Goal: Transaction & Acquisition: Purchase product/service

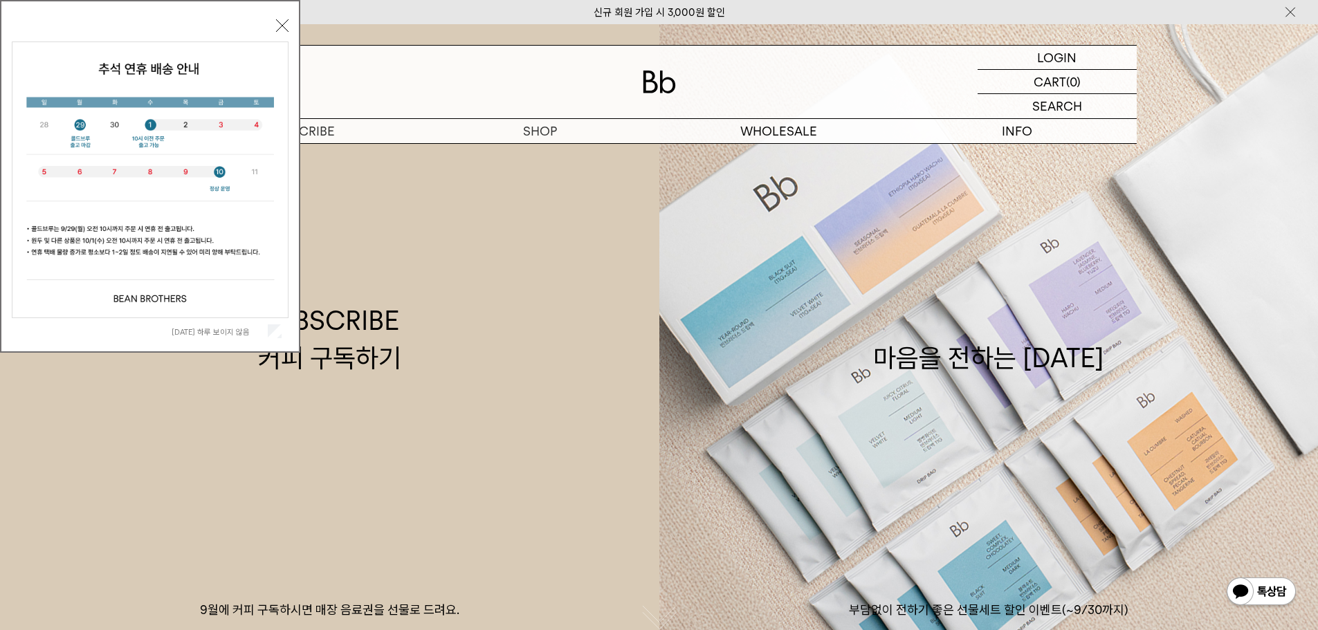
click at [283, 21] on button "닫기" at bounding box center [282, 25] width 12 height 12
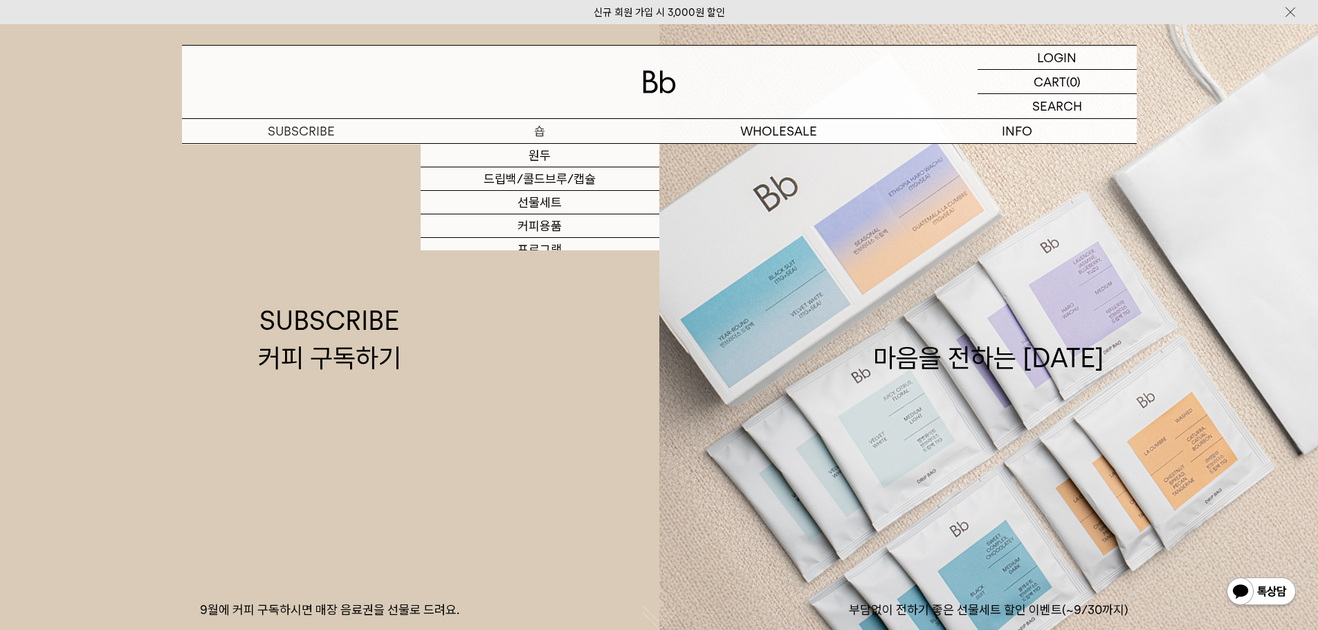
click at [538, 130] on p "숍" at bounding box center [540, 131] width 239 height 24
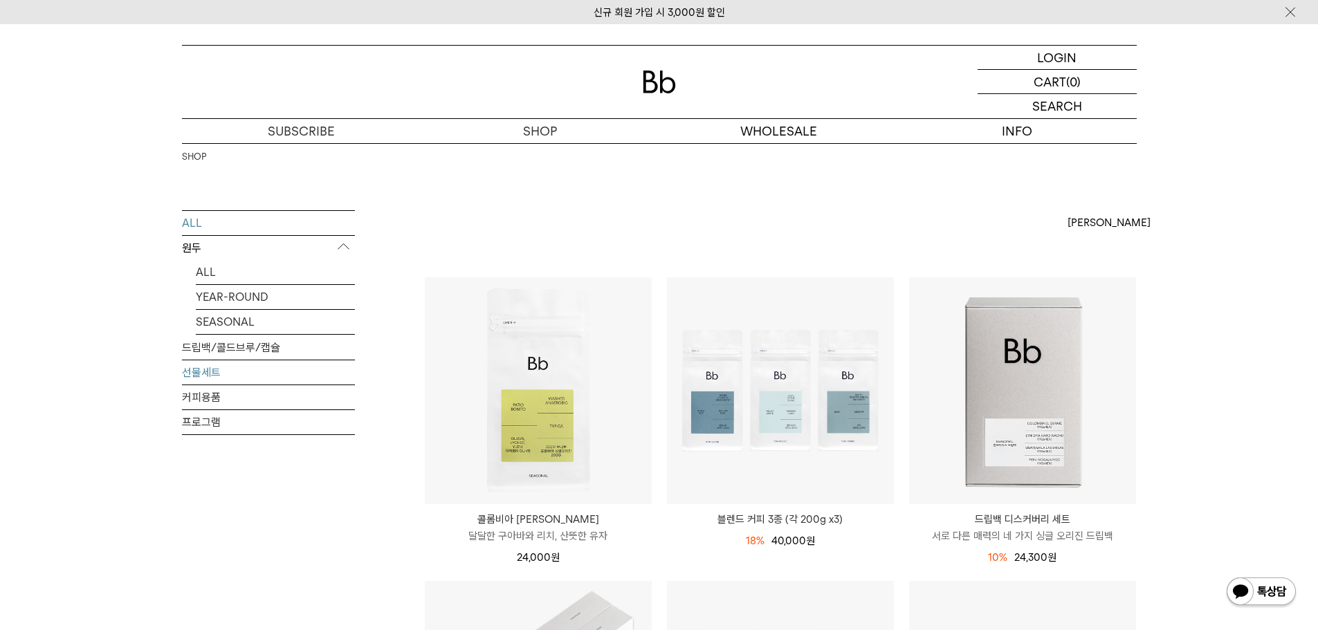
click at [239, 371] on link "선물세트" at bounding box center [268, 372] width 173 height 24
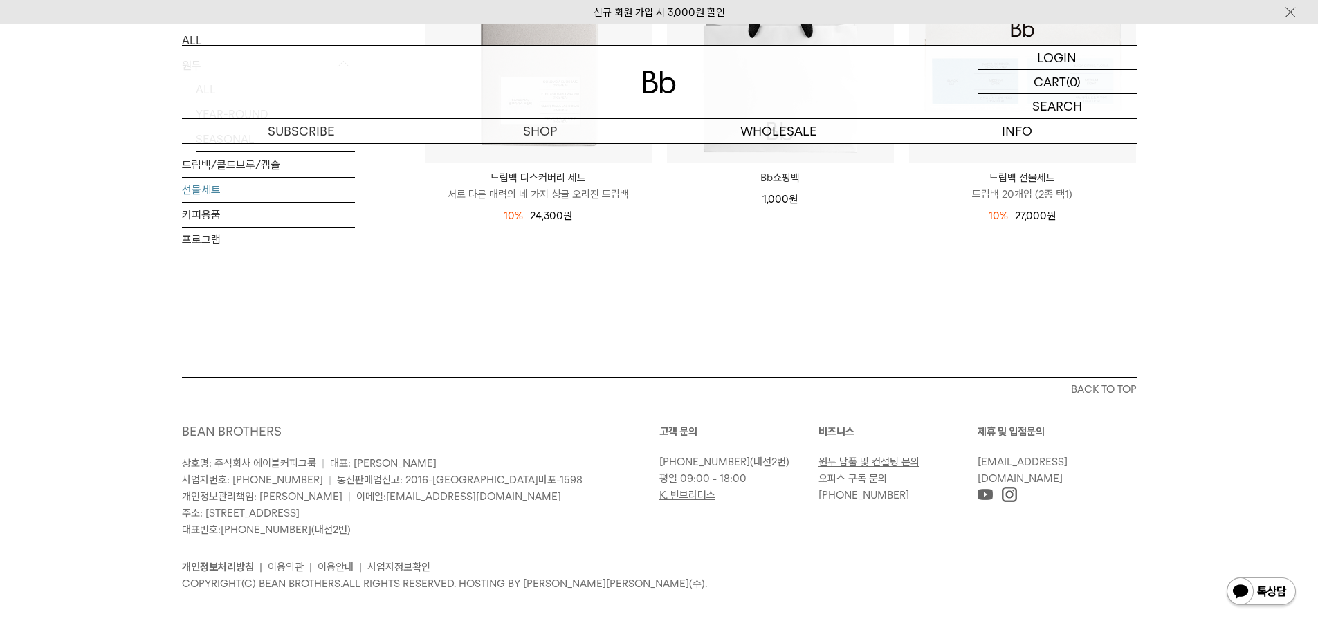
scroll to position [69, 0]
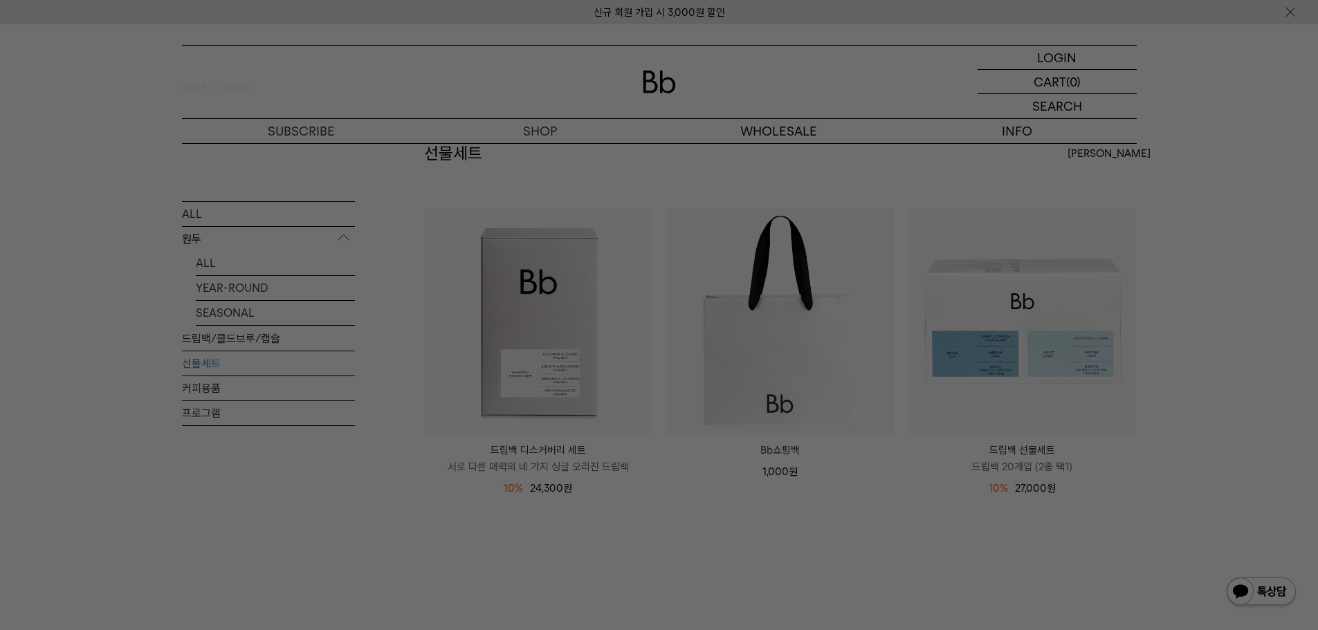
click at [459, 551] on div at bounding box center [659, 315] width 1318 height 630
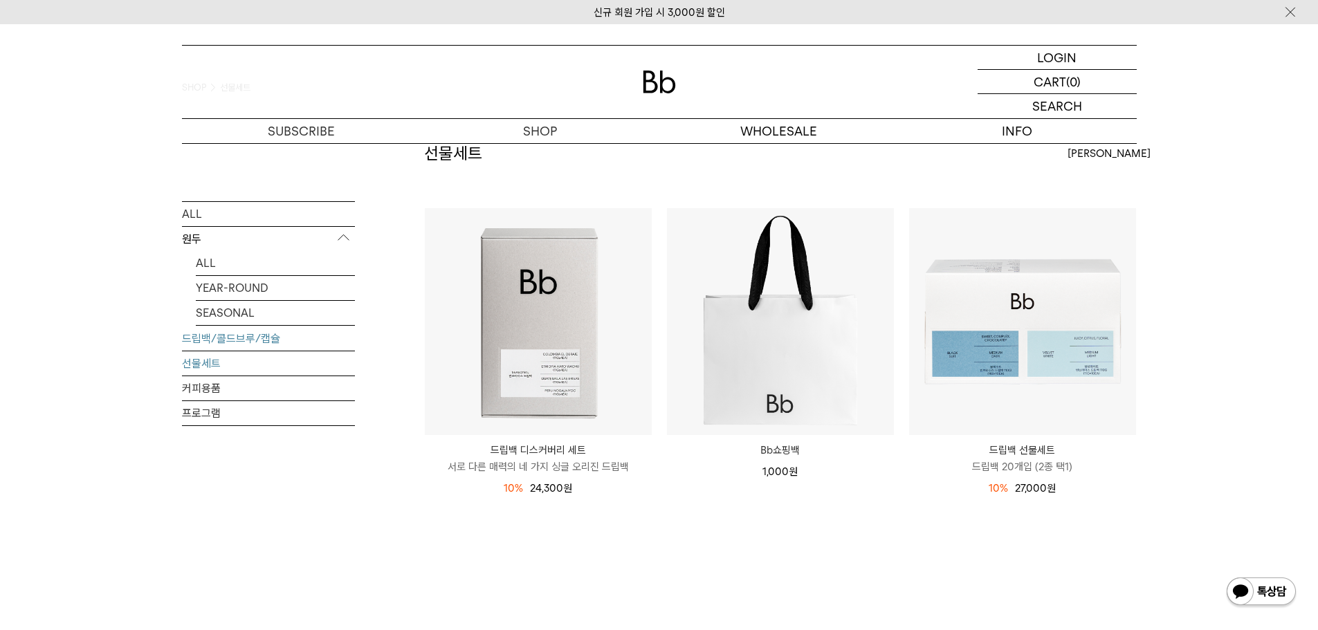
click at [226, 338] on link "드립백/콜드브루/캡슐" at bounding box center [268, 338] width 173 height 24
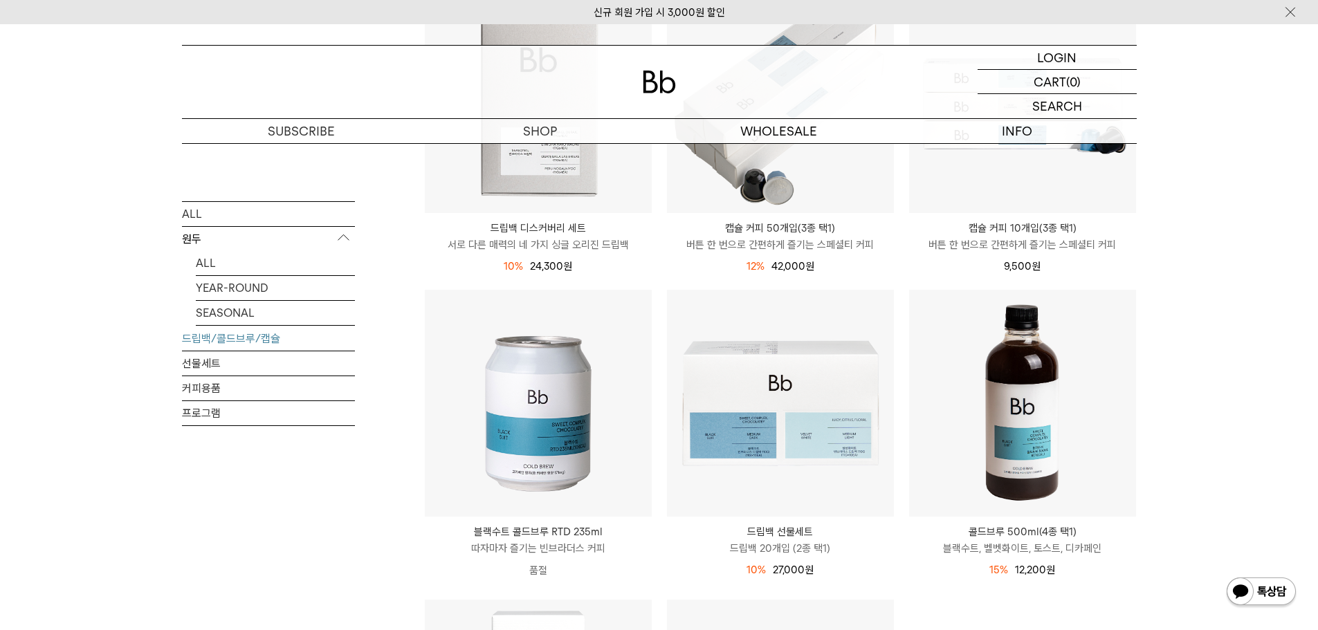
scroll to position [277, 0]
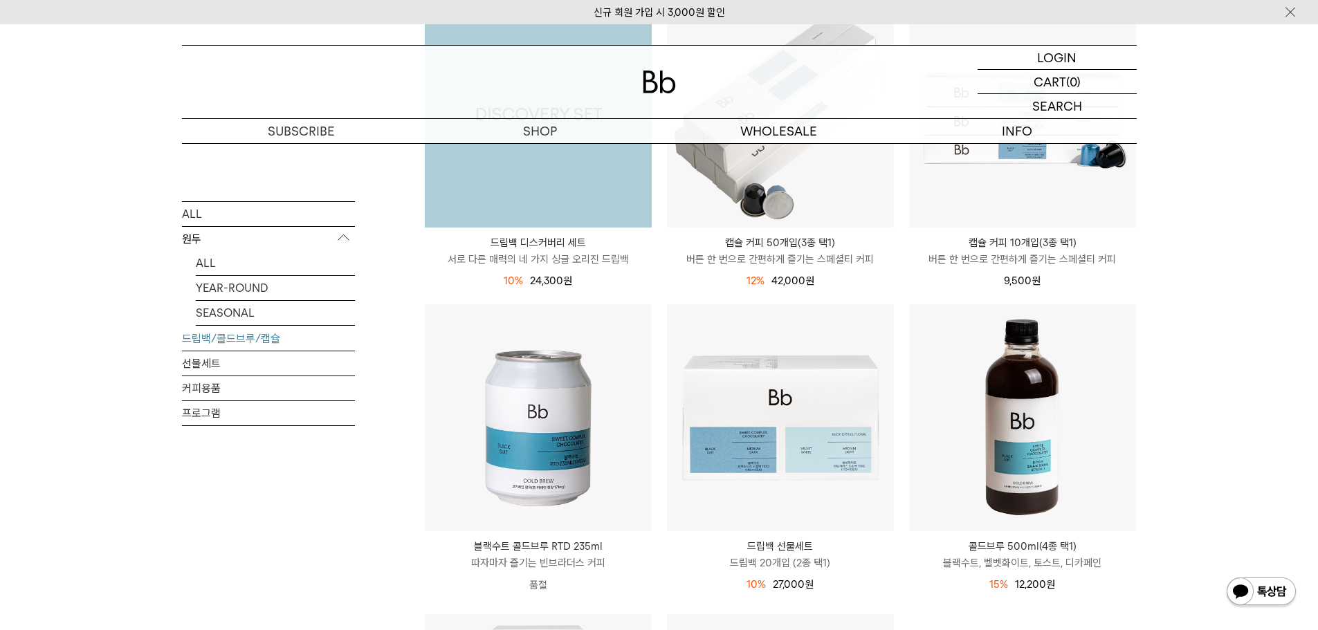
click at [593, 220] on img at bounding box center [538, 114] width 227 height 227
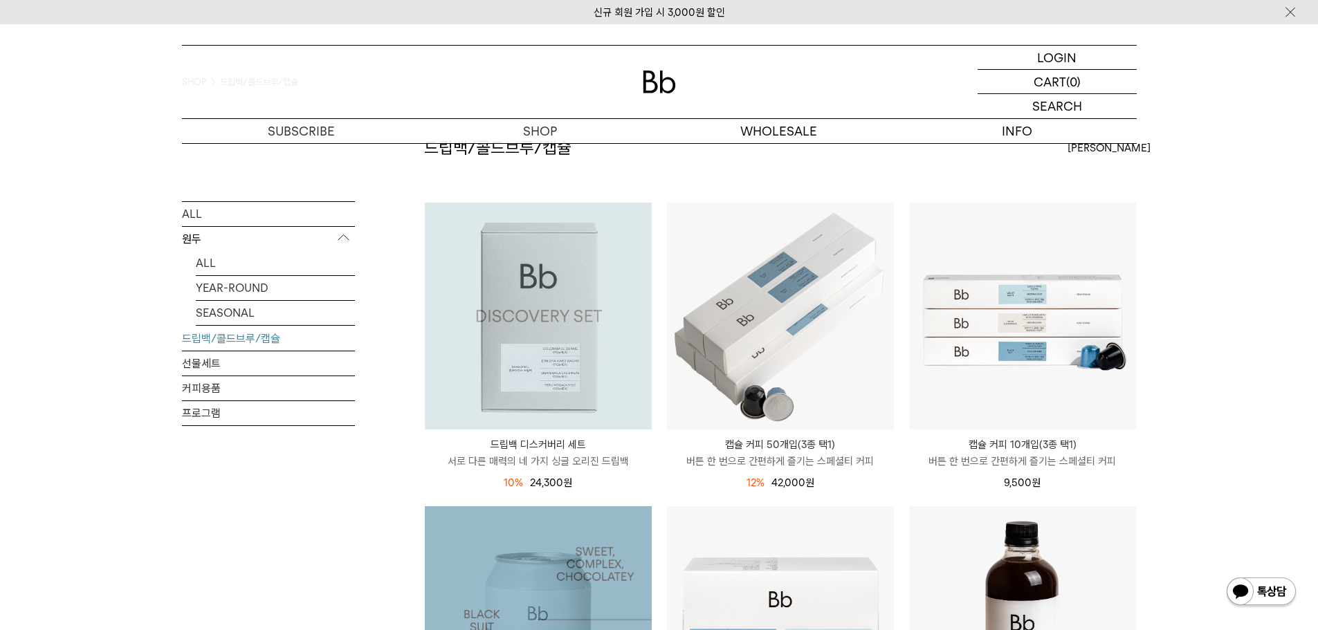
scroll to position [69, 0]
